Goal: Task Accomplishment & Management: Manage account settings

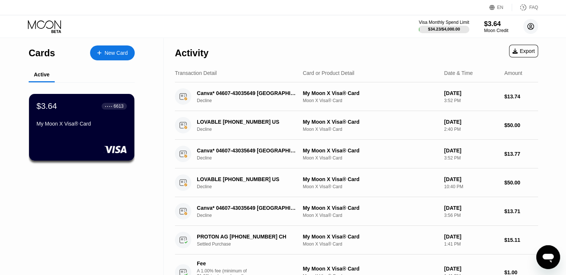
click at [529, 25] on circle at bounding box center [531, 26] width 15 height 15
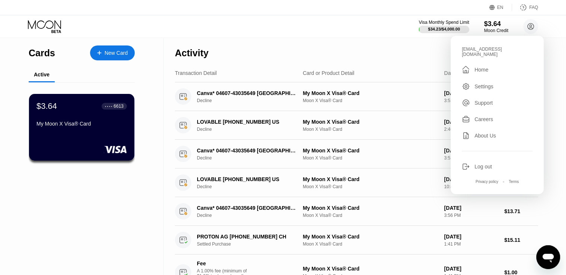
click at [480, 83] on div "Settings" at bounding box center [484, 86] width 19 height 6
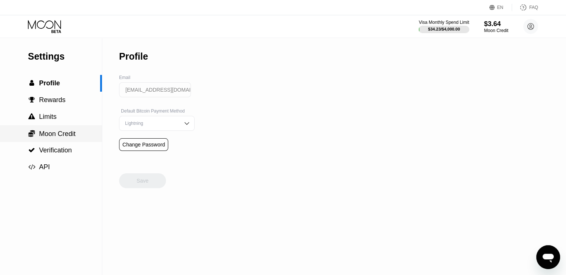
click at [56, 137] on span "Moon Credit" at bounding box center [57, 133] width 36 height 7
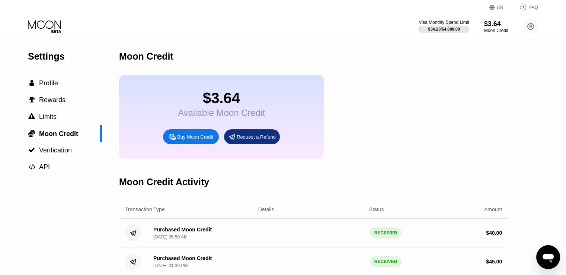
click at [547, 261] on icon "Open messaging window" at bounding box center [548, 256] width 13 height 13
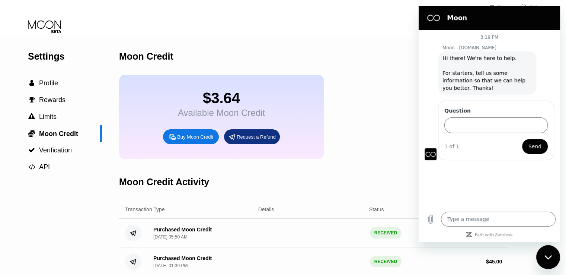
click at [43, 200] on div "Settings  Profile  Rewards  Limits  Moon Credit  Verification  API" at bounding box center [51, 200] width 102 height 324
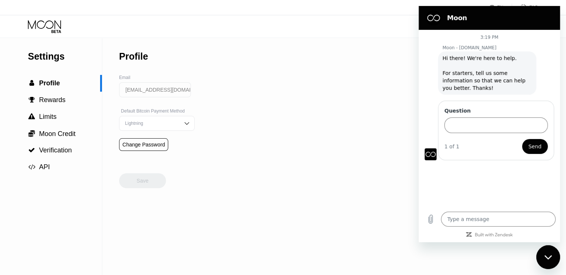
click at [551, 251] on div "Close messaging window" at bounding box center [548, 257] width 22 height 22
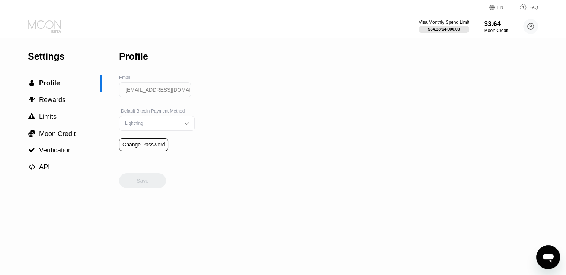
click at [48, 25] on icon at bounding box center [45, 26] width 35 height 13
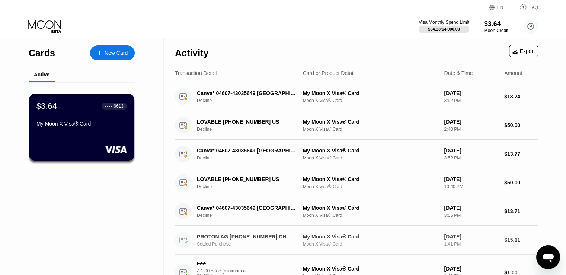
click at [405, 244] on div "Moon X Visa® Card" at bounding box center [371, 243] width 136 height 5
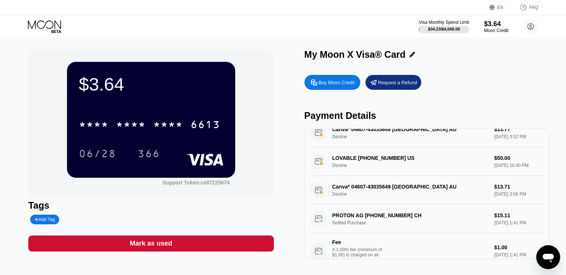
scroll to position [74, 0]
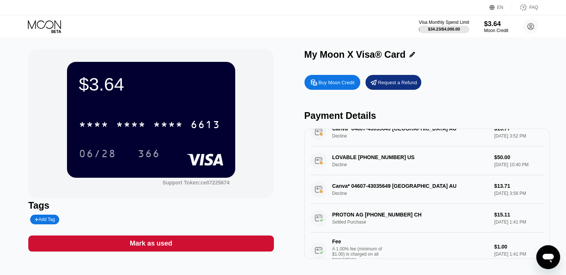
click at [400, 227] on div "PROTON AG +41912280226 CH Settled Purchase $15.11 Aug 11, 2025 1:41 PM Fee A 1.…" at bounding box center [428, 236] width 234 height 64
click at [375, 217] on div "PROTON AG +41912280226 CH Settled Purchase $15.11 Aug 11, 2025 1:41 PM Fee A 1.…" at bounding box center [428, 236] width 234 height 64
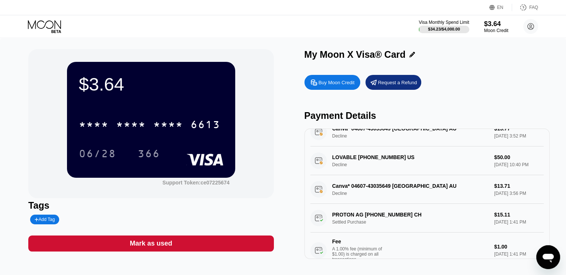
click at [375, 217] on div "PROTON AG +41912280226 CH Settled Purchase $15.11 Aug 11, 2025 1:41 PM Fee A 1.…" at bounding box center [428, 236] width 234 height 64
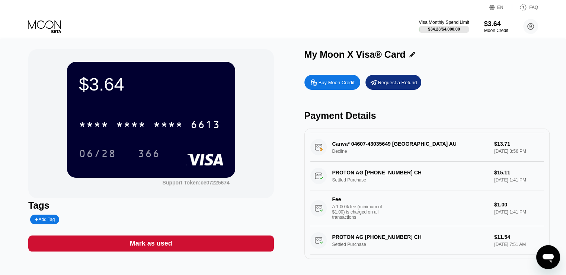
scroll to position [116, 0]
click at [379, 176] on div "PROTON AG +41912280226 CH Settled Purchase $15.11 Aug 11, 2025 1:41 PM Fee A 1.…" at bounding box center [428, 194] width 234 height 64
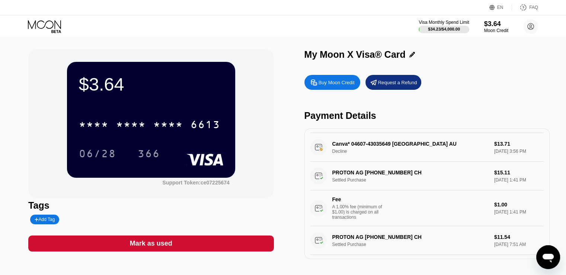
click at [379, 176] on div "PROTON AG +41912280226 CH Settled Purchase $15.11 Aug 11, 2025 1:41 PM Fee A 1.…" at bounding box center [428, 194] width 234 height 64
type textarea "x"
